Goal: Navigation & Orientation: Find specific page/section

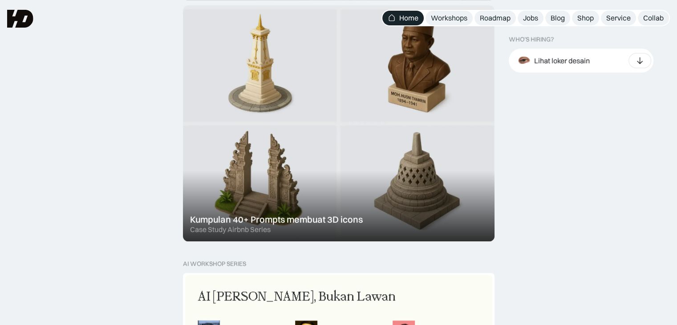
scroll to position [543, 0]
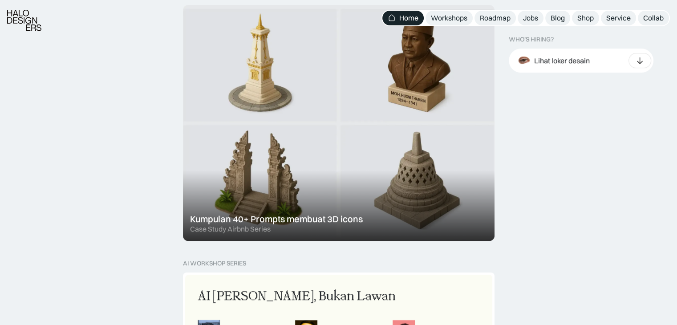
click at [431, 130] on div at bounding box center [338, 123] width 311 height 236
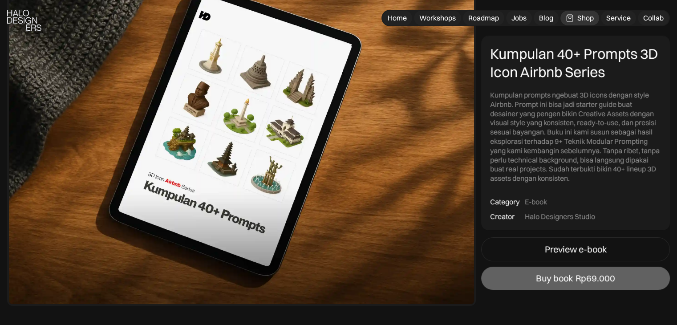
scroll to position [117, 0]
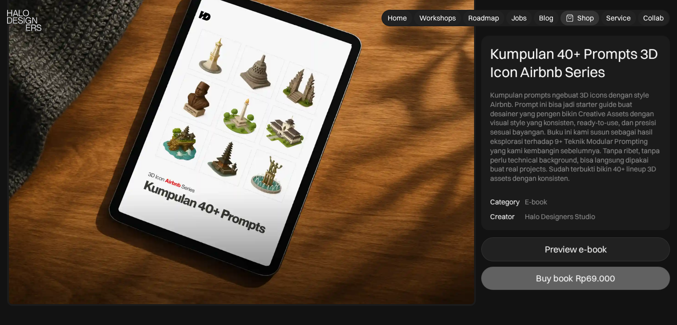
click at [600, 251] on div "Preview e-book" at bounding box center [576, 249] width 62 height 11
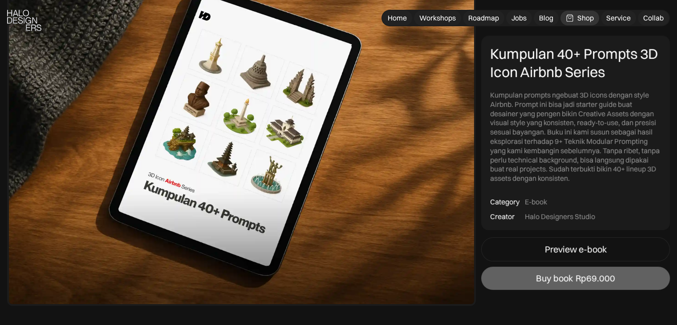
click at [255, 120] on img at bounding box center [241, 128] width 468 height 355
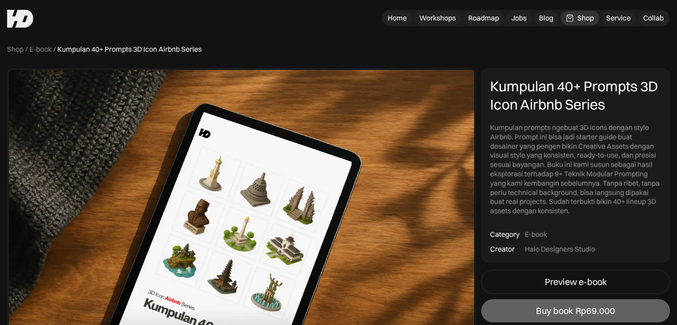
click at [585, 11] on link "Shop" at bounding box center [579, 18] width 39 height 15
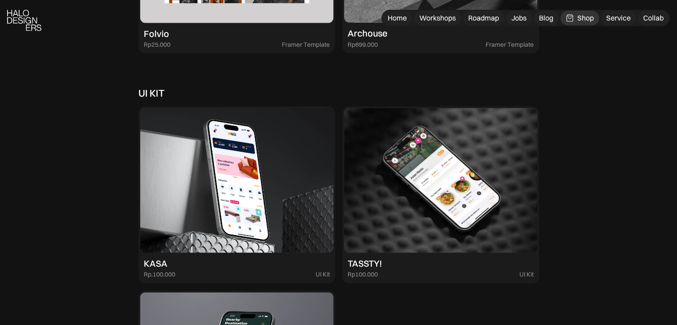
scroll to position [2437, 0]
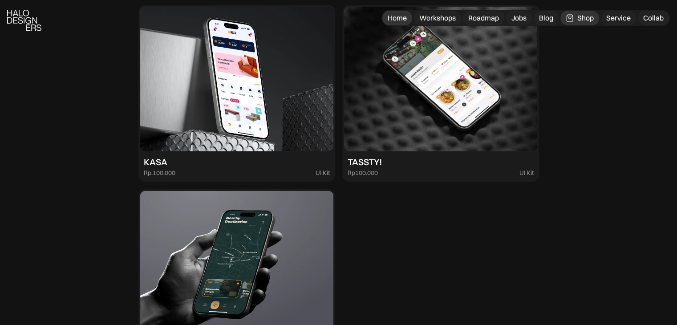
click at [403, 23] on link "Home" at bounding box center [397, 18] width 30 height 15
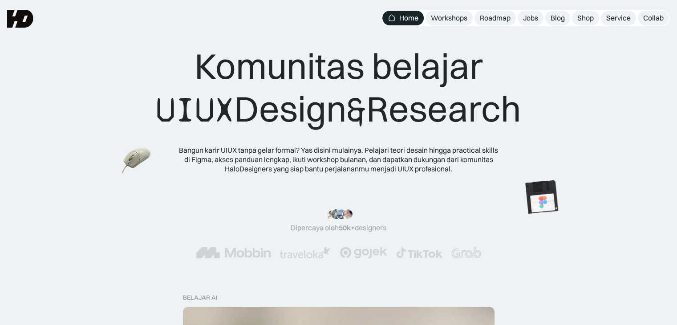
click at [630, 135] on div "Komunitas belajar UIUX Design & Research Bangun karir UIUX tanpa gelar formal? …" at bounding box center [338, 108] width 605 height 129
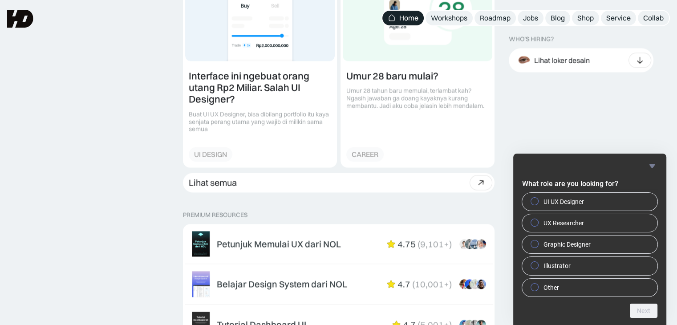
scroll to position [1241, 0]
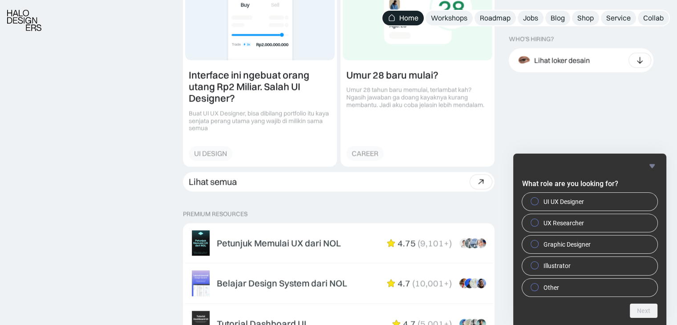
click at [649, 161] on icon "Hide survey" at bounding box center [651, 166] width 11 height 11
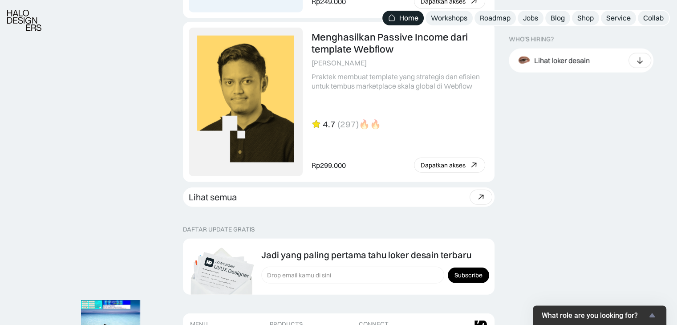
scroll to position [2556, 0]
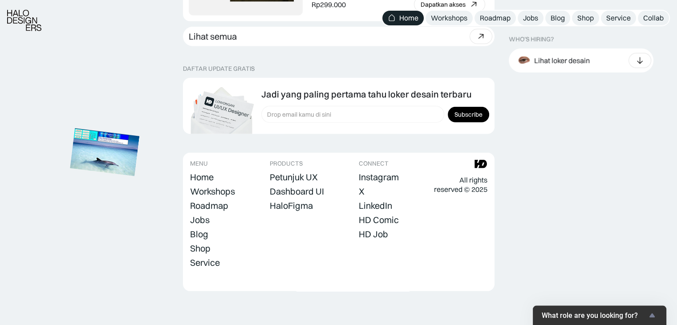
click at [94, 154] on img at bounding box center [104, 152] width 69 height 48
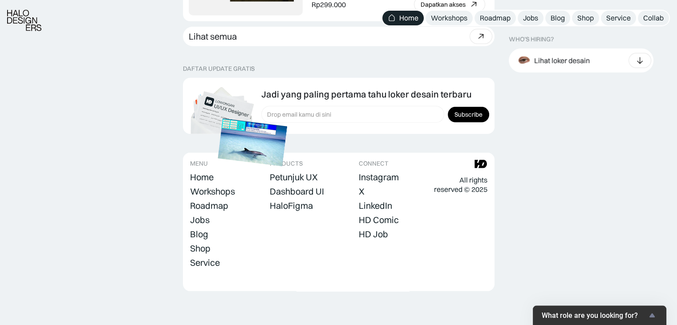
click at [235, 145] on img at bounding box center [252, 142] width 69 height 48
click at [235, 143] on img at bounding box center [247, 142] width 69 height 48
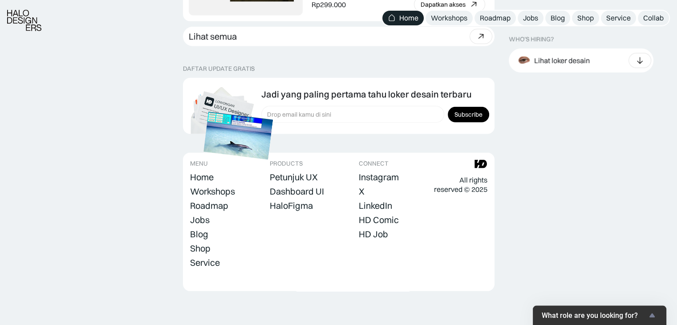
click at [233, 141] on img at bounding box center [238, 136] width 69 height 48
click at [233, 140] on img at bounding box center [237, 132] width 69 height 48
click at [233, 141] on img at bounding box center [237, 132] width 69 height 48
click at [290, 210] on footer "MENU Home Workshops Roadmap Jobs Blog Shop Service Collab PRODUCTS Petunjuk UX …" at bounding box center [338, 222] width 311 height 138
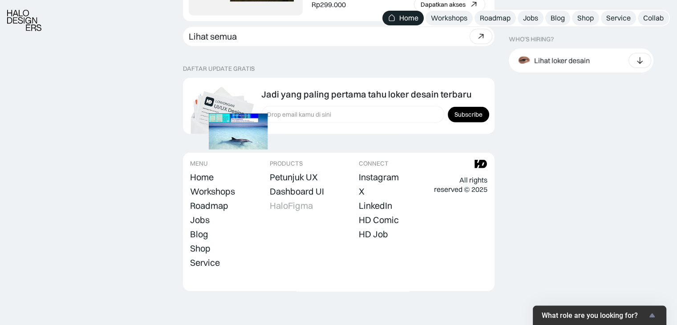
click at [292, 205] on div "HaloFigma" at bounding box center [291, 205] width 43 height 11
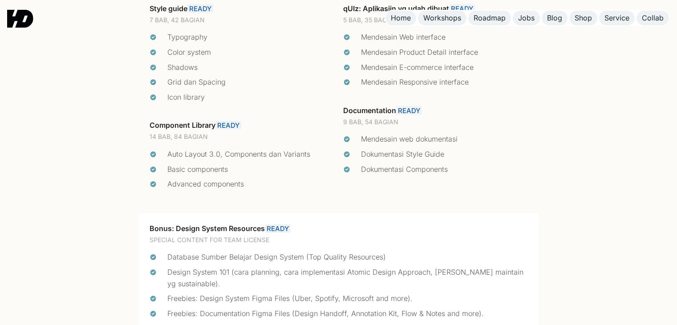
scroll to position [1867, 0]
